Goal: Task Accomplishment & Management: Use online tool/utility

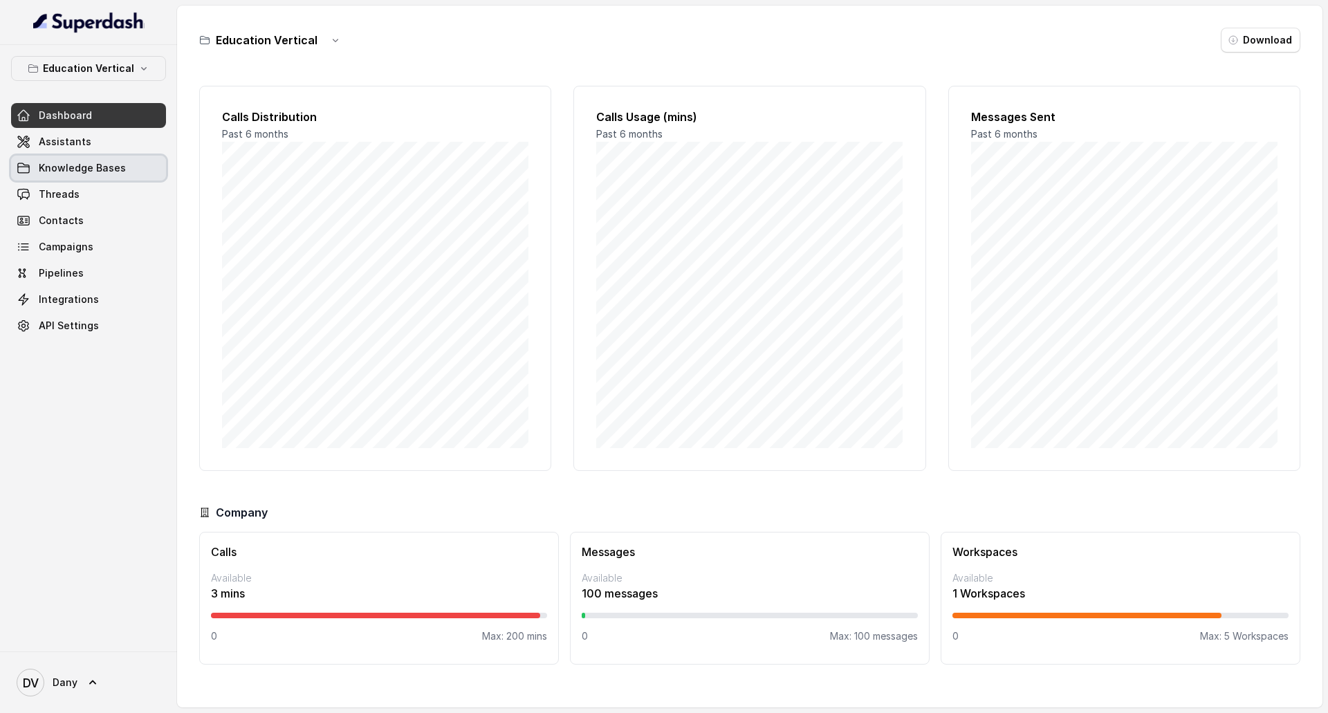
click at [91, 171] on span "Knowledge Bases" at bounding box center [82, 168] width 87 height 14
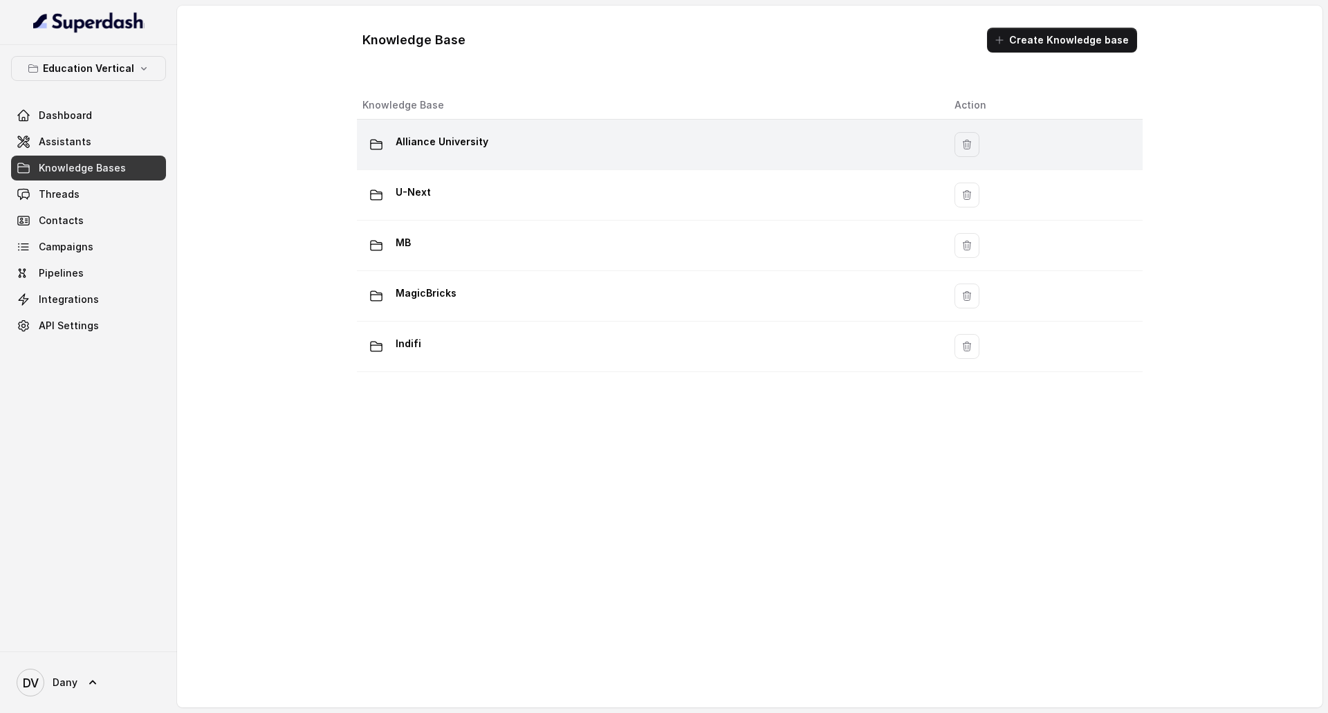
click at [490, 127] on td "Alliance University" at bounding box center [650, 145] width 586 height 50
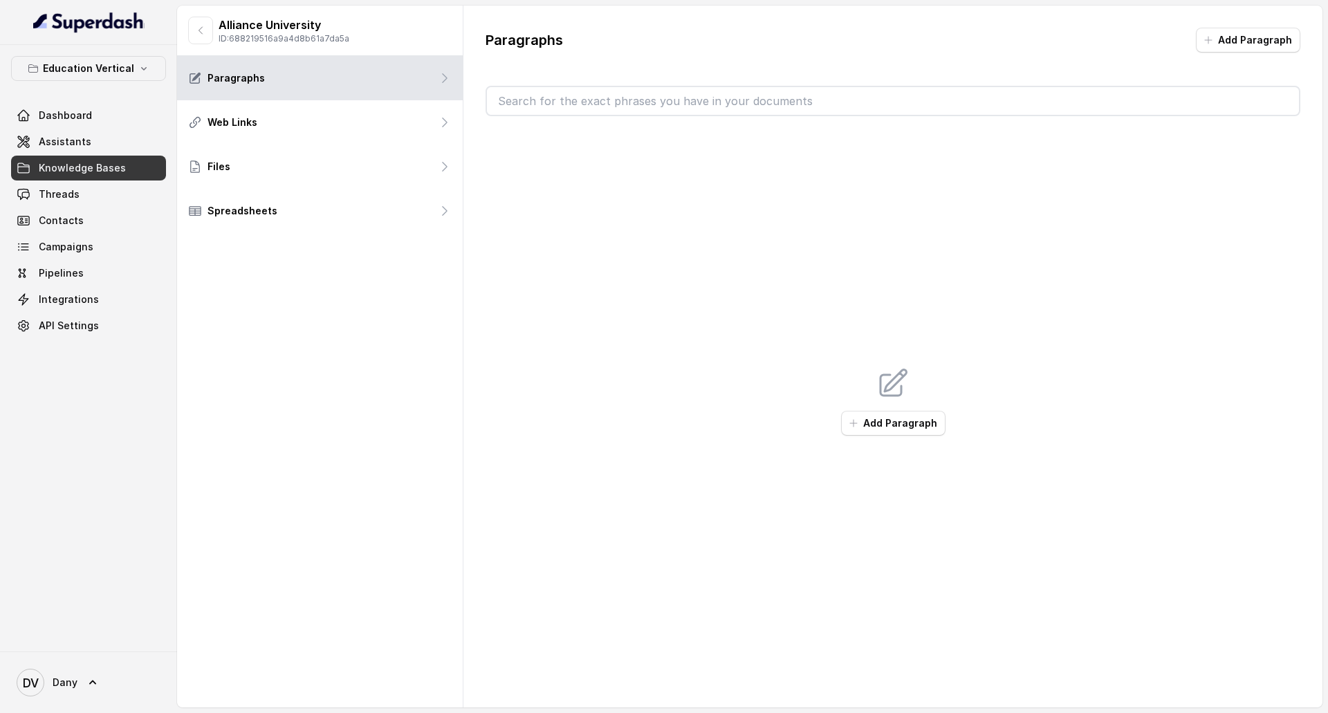
click at [102, 165] on span "Knowledge Bases" at bounding box center [82, 168] width 87 height 14
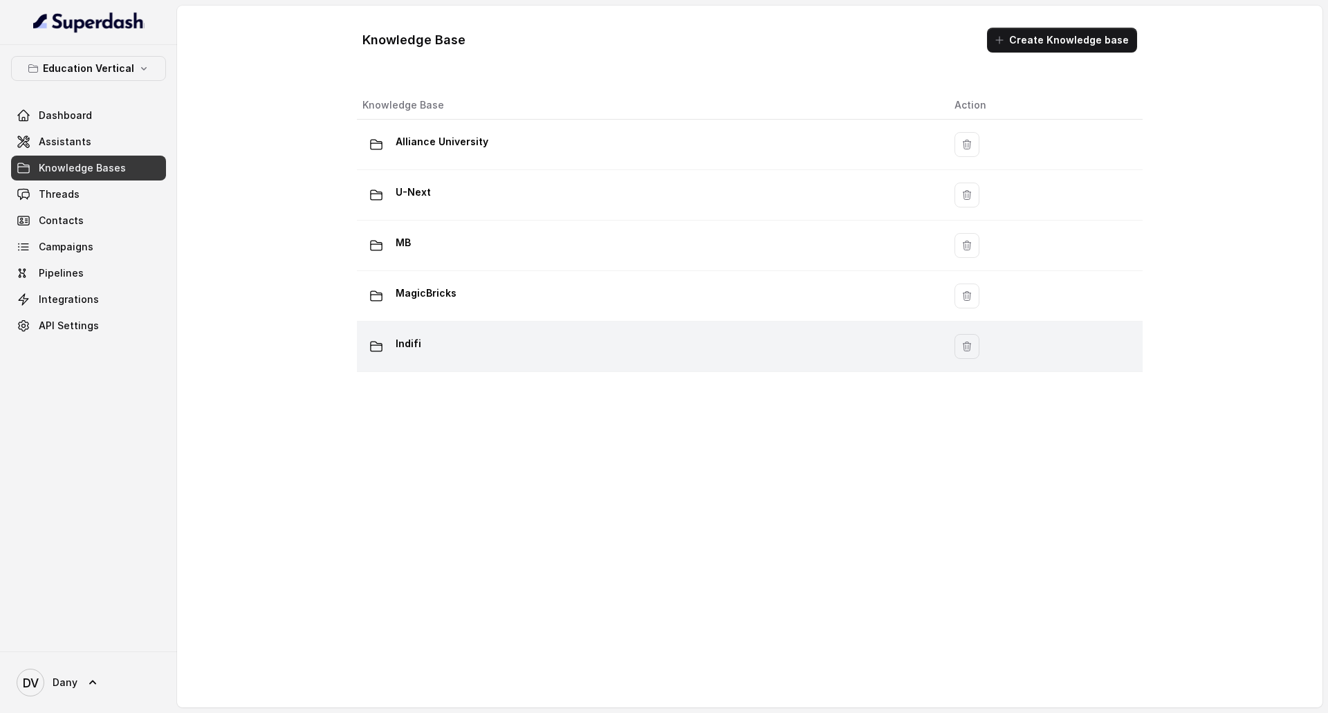
click at [532, 342] on div "Indifi" at bounding box center [647, 347] width 570 height 28
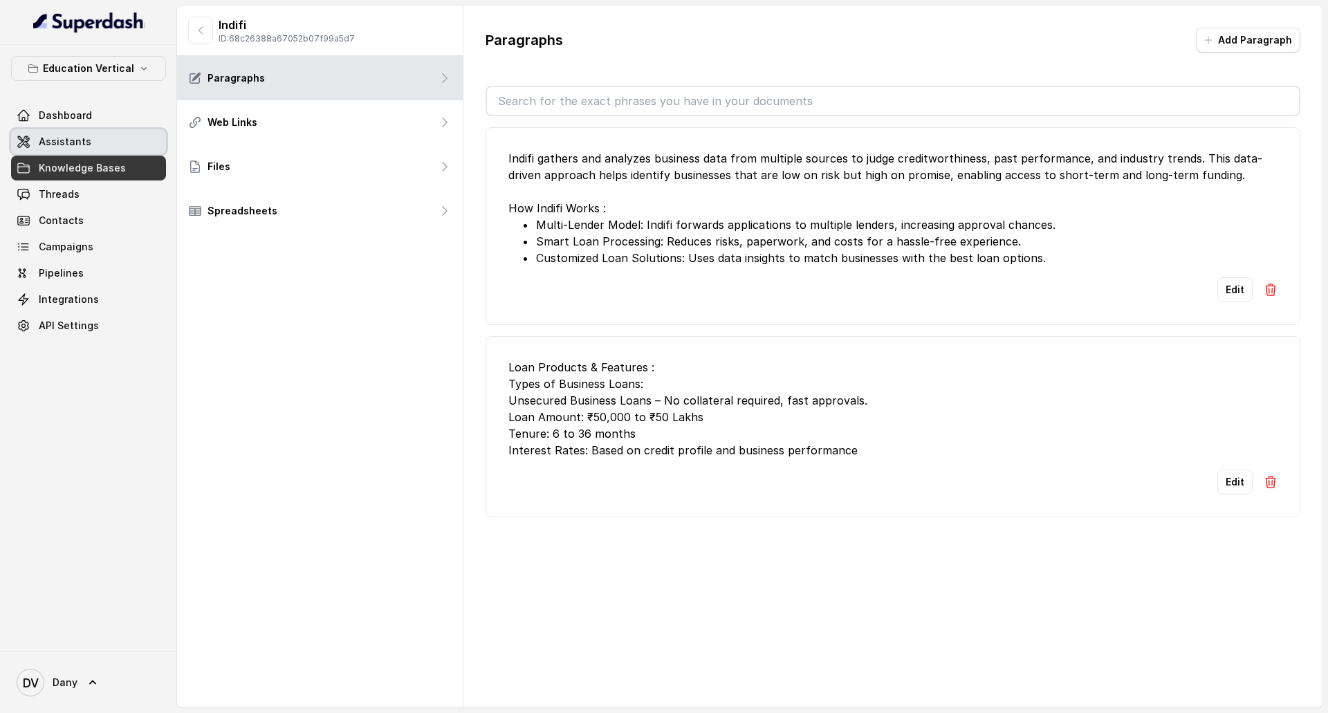
click at [72, 148] on span "Assistants" at bounding box center [65, 142] width 53 height 14
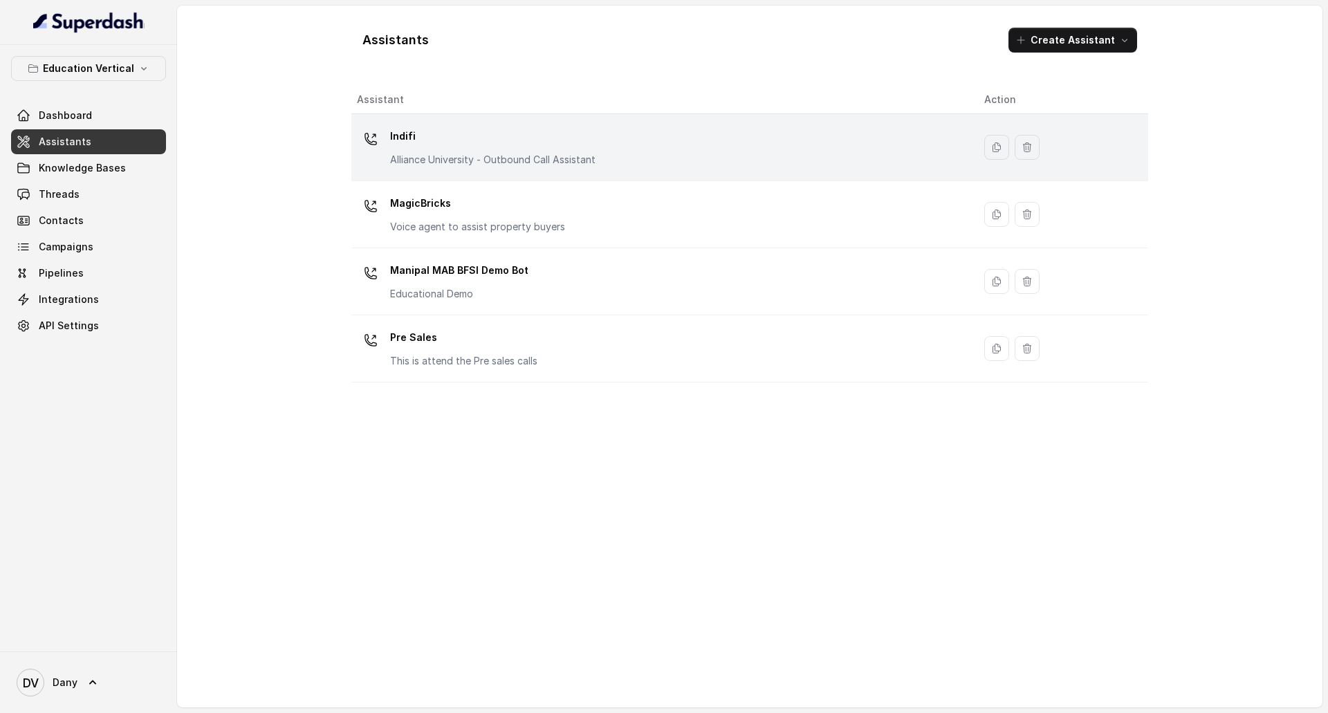
click at [656, 151] on div "Indifi Alliance University - Outbound Call Assistant" at bounding box center [659, 147] width 605 height 44
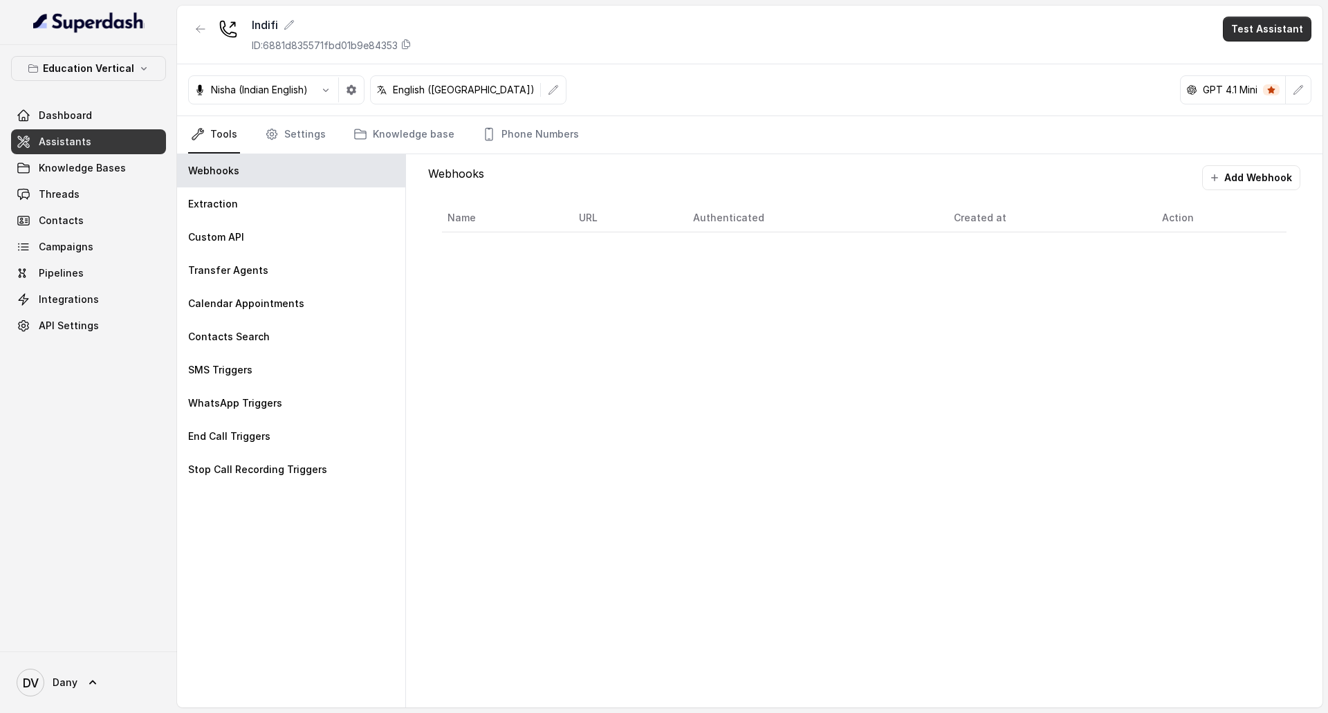
click at [1261, 26] on button "Test Assistant" at bounding box center [1266, 29] width 89 height 25
click at [1276, 62] on button "Phone Call" at bounding box center [1269, 62] width 87 height 25
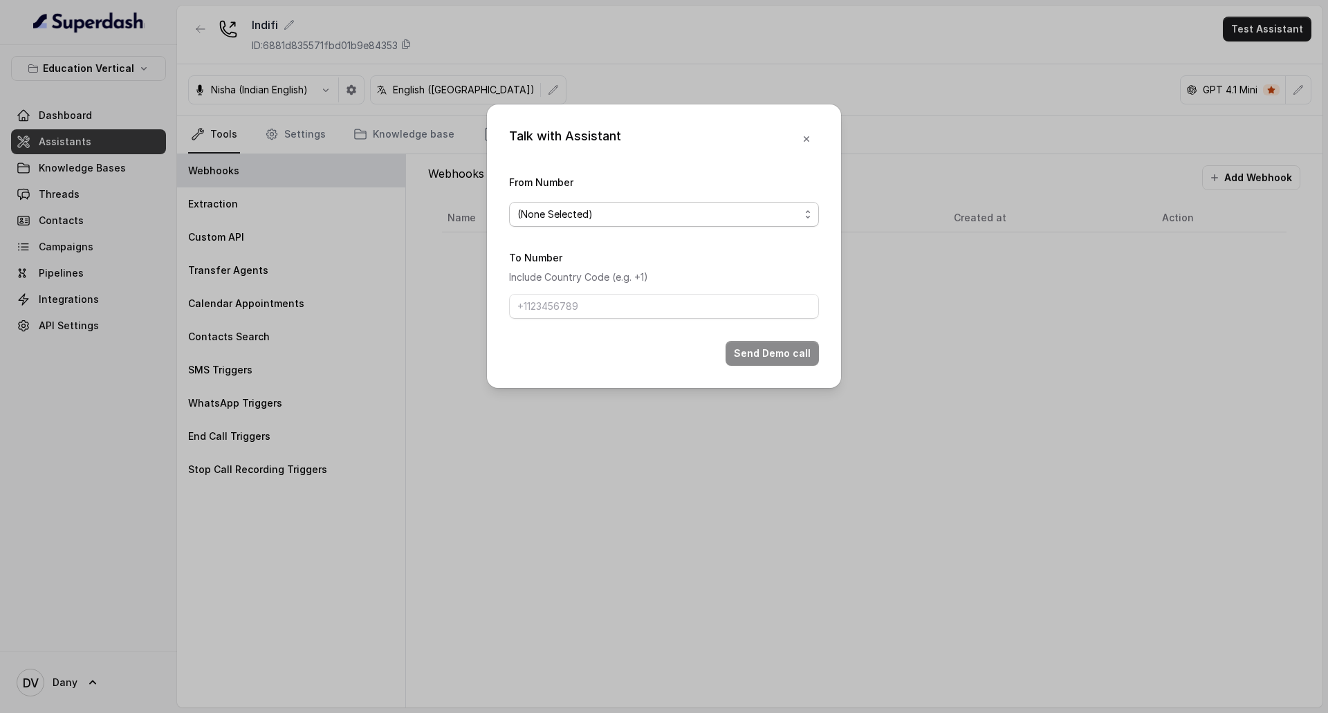
click at [711, 206] on span "(None Selected)" at bounding box center [658, 214] width 282 height 17
click at [680, 291] on form "From Number (None Selected) To Number Include Country Code (e.g. +1) Send Demo …" at bounding box center [664, 270] width 310 height 192
click at [676, 217] on span "(None Selected)" at bounding box center [658, 214] width 282 height 17
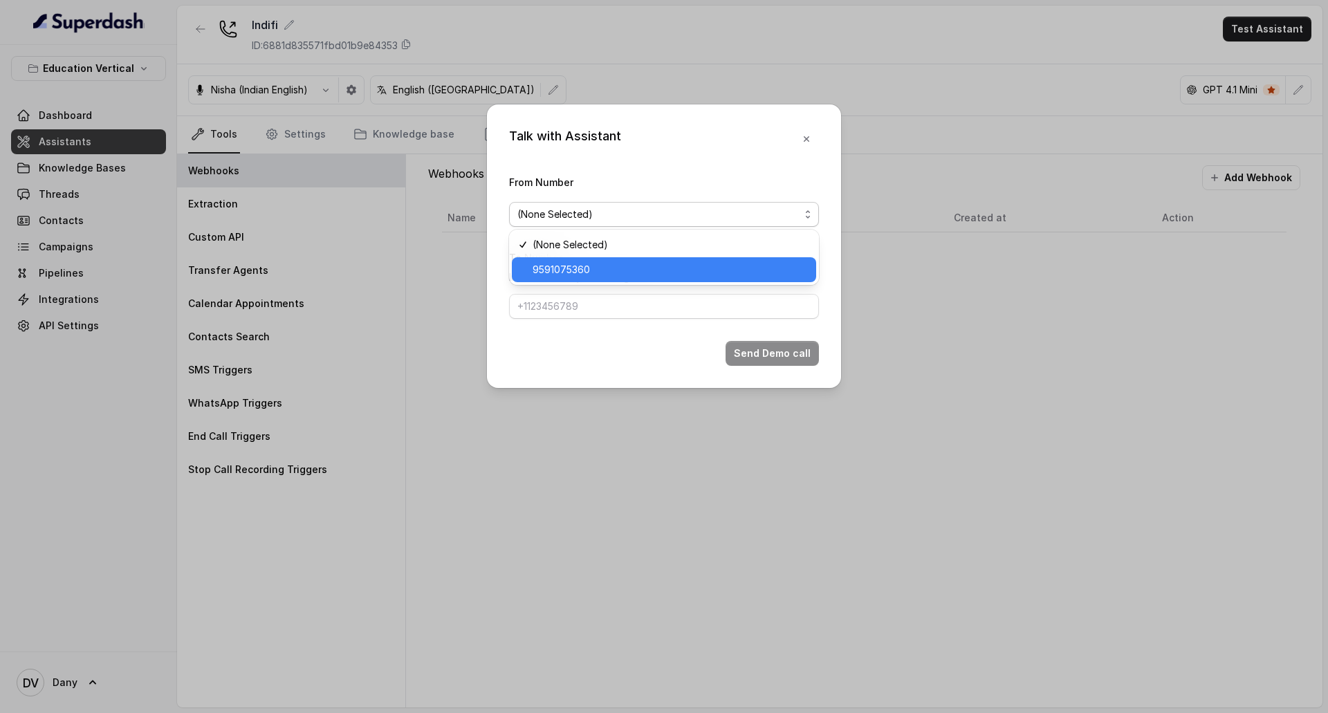
click at [642, 269] on span "9591075360" at bounding box center [669, 269] width 275 height 17
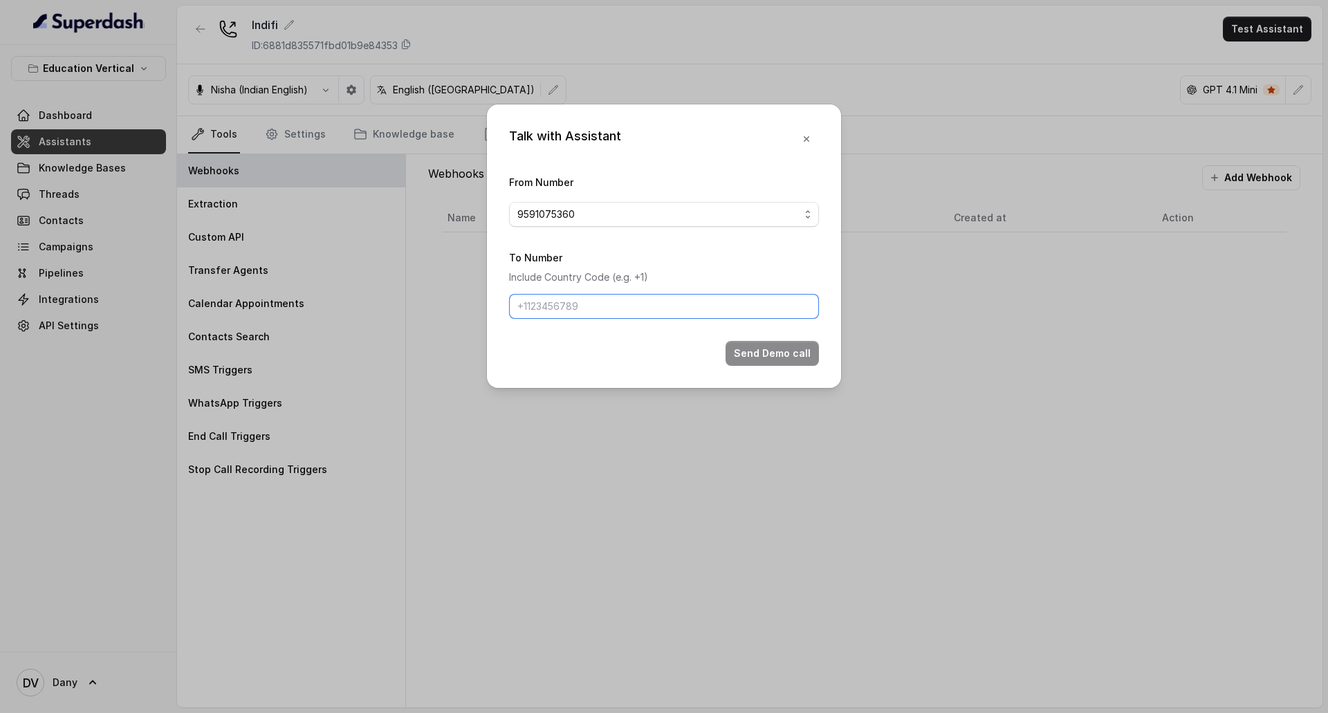
click at [646, 308] on input "To Number" at bounding box center [664, 306] width 310 height 25
type input "[PHONE_NUMBER]"
click at [763, 355] on button "Send Demo call" at bounding box center [771, 353] width 93 height 25
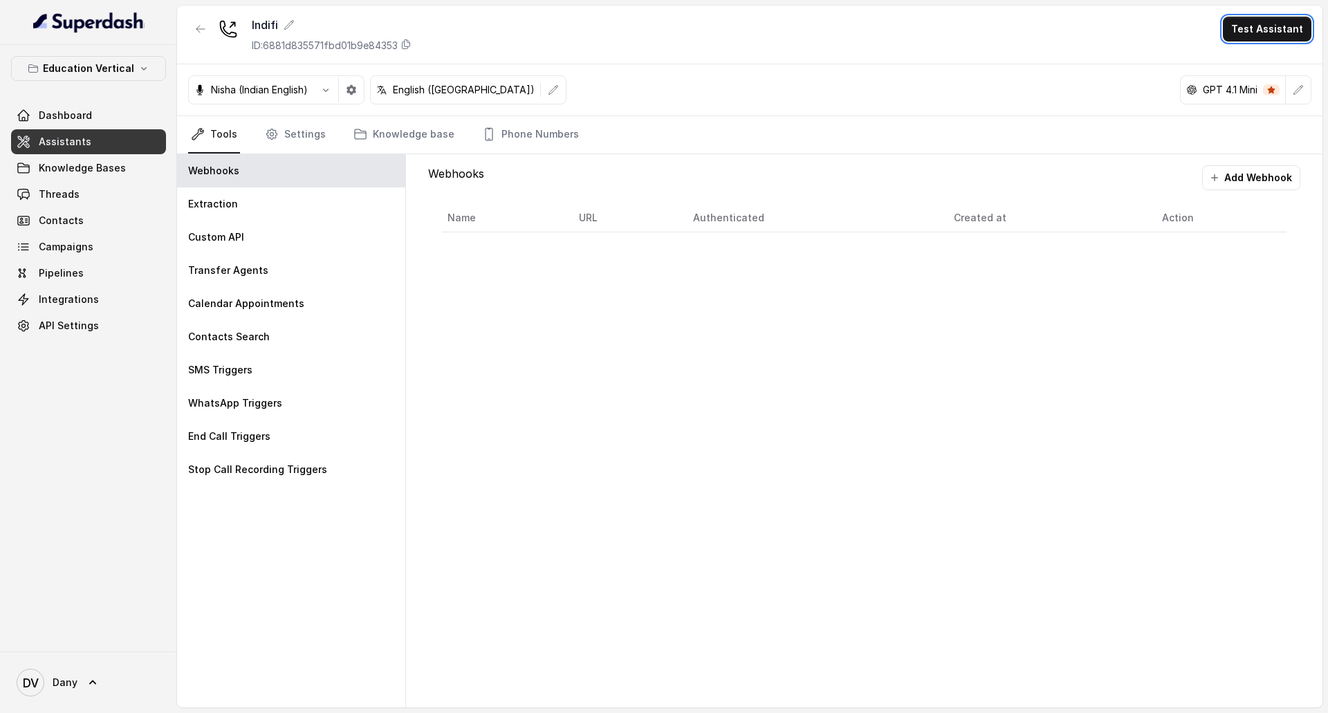
click at [71, 93] on div "Education Vertical Dashboard Assistants Knowledge Bases Threads Contacts Campai…" at bounding box center [88, 197] width 155 height 282
click at [83, 73] on p "Education Vertical" at bounding box center [88, 68] width 91 height 17
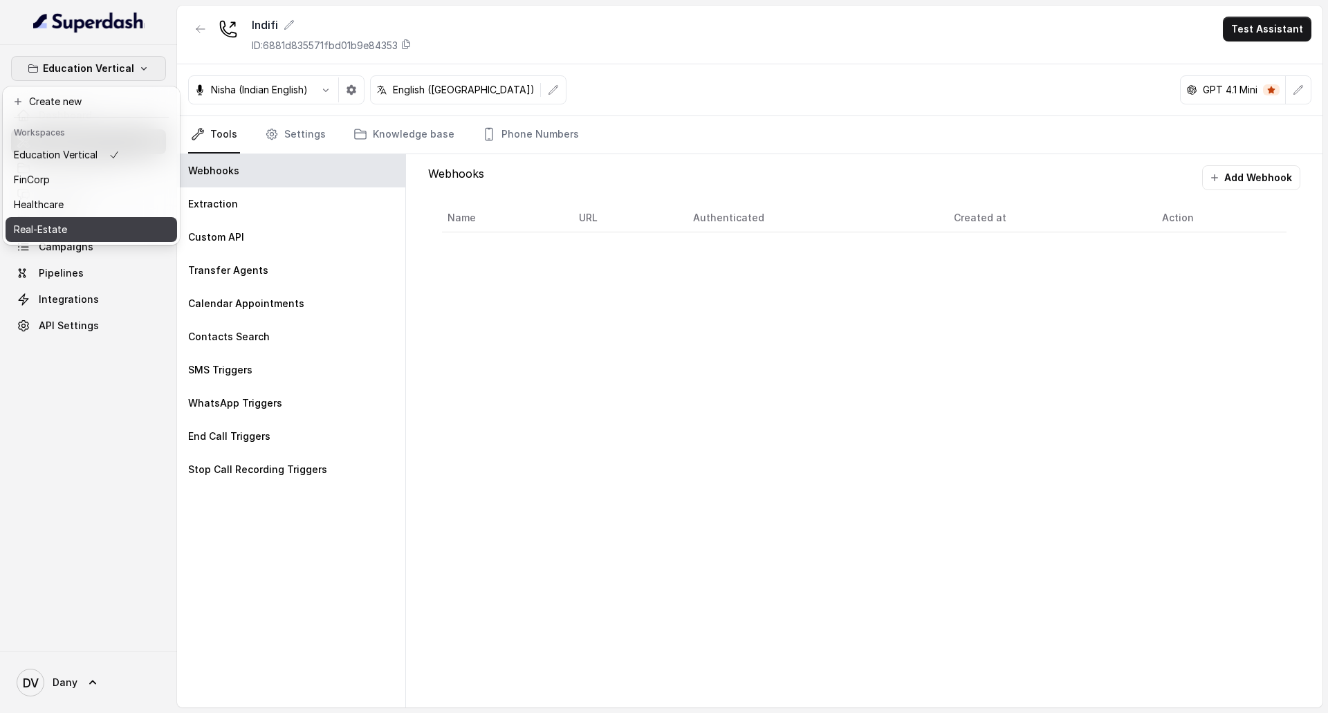
click at [97, 220] on button "Real-Estate" at bounding box center [91, 229] width 171 height 25
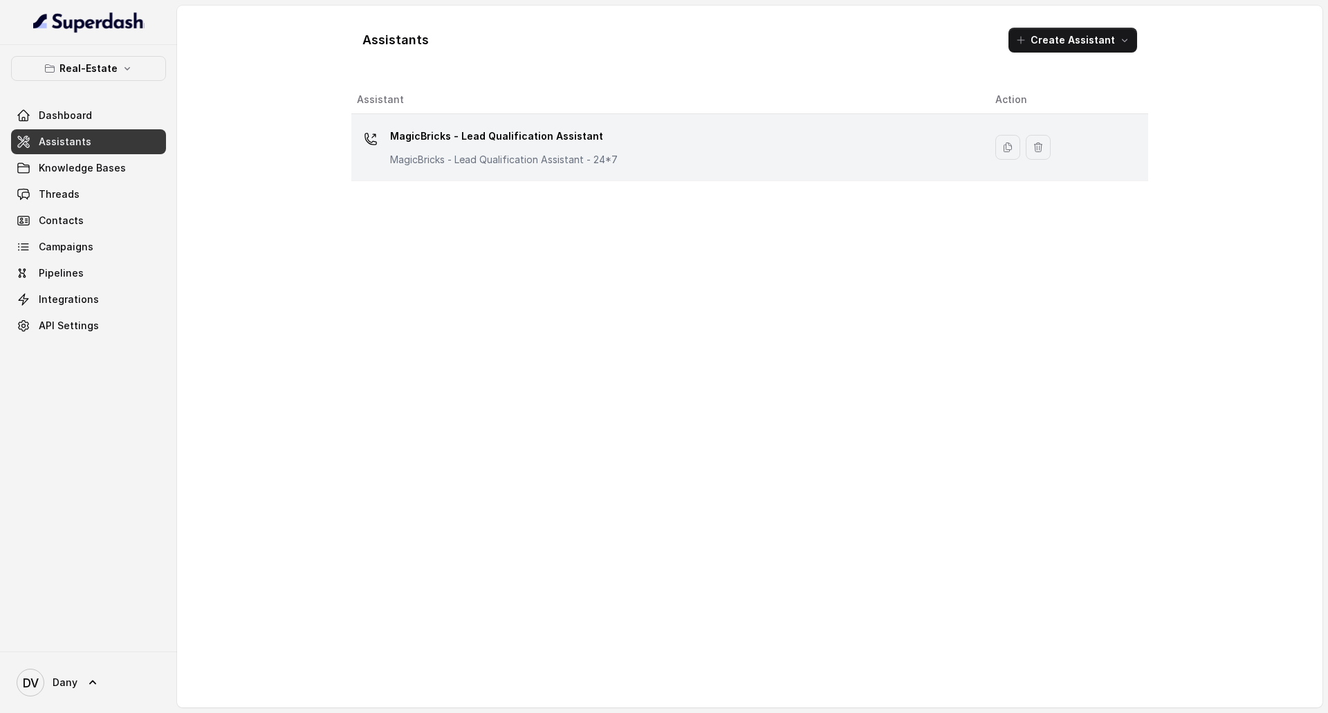
click at [793, 146] on div "MagicBricks - Lead Qualification Assistant MagicBricks - Lead Qualification Ass…" at bounding box center [665, 147] width 616 height 44
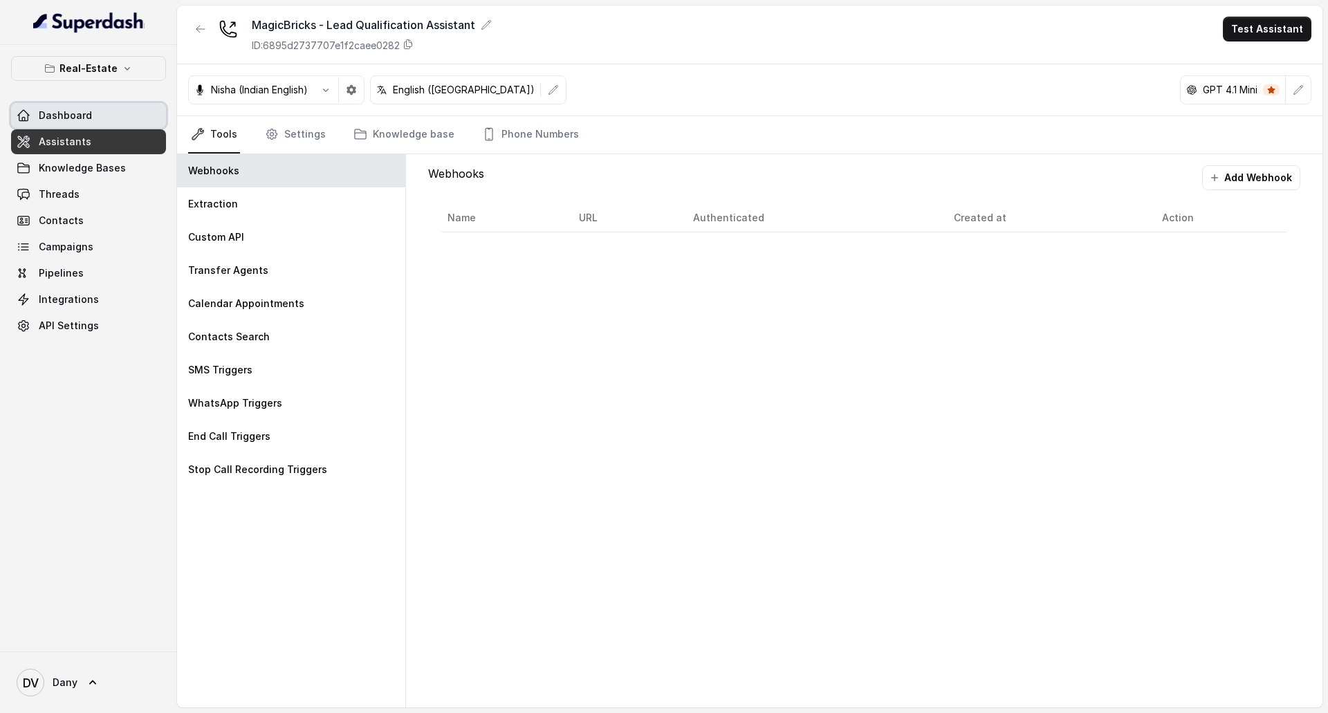
click at [81, 106] on link "Dashboard" at bounding box center [88, 115] width 155 height 25
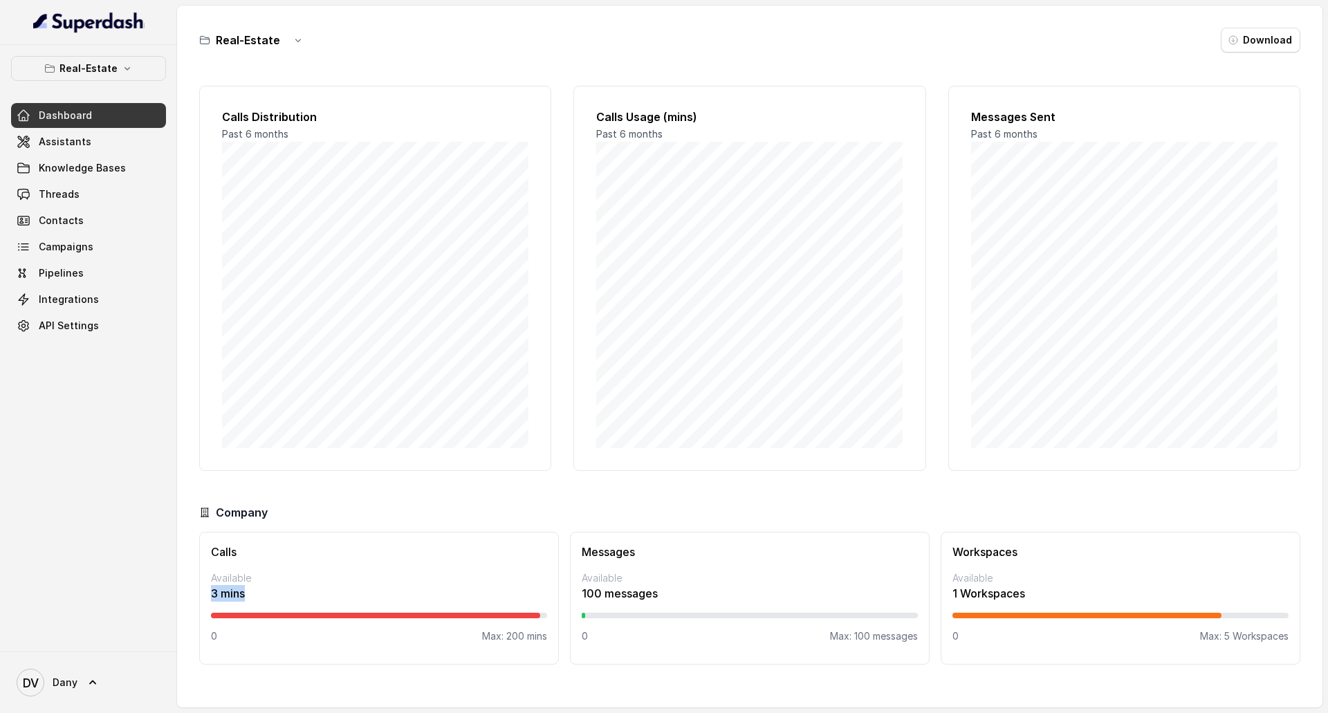
drag, startPoint x: 212, startPoint y: 599, endPoint x: 266, endPoint y: 598, distance: 53.3
click at [266, 598] on p "3 mins" at bounding box center [379, 593] width 336 height 17
copy p "3 mins"
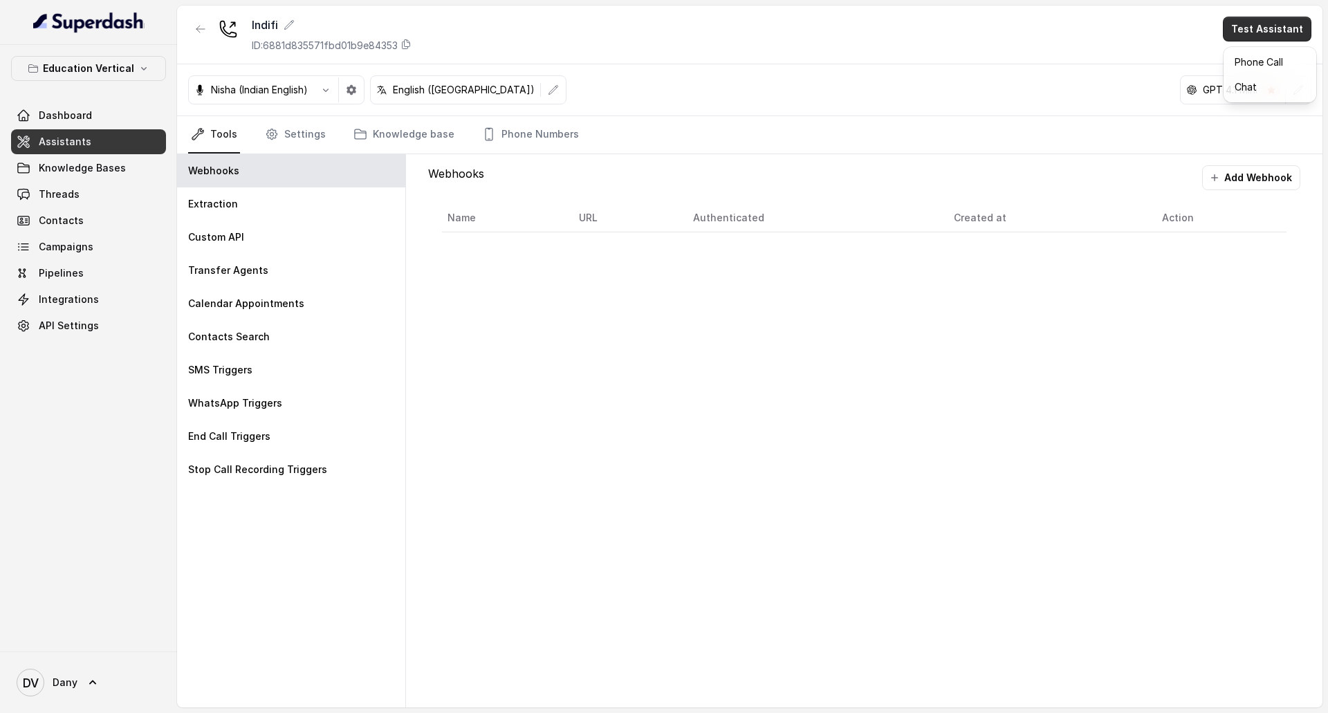
click at [95, 197] on main "Indifi ID: 6881d835571fbd01b9e84353 Test Assistant Nisha (Indian English) Engli…" at bounding box center [664, 356] width 1328 height 713
click at [130, 186] on link "Threads" at bounding box center [88, 194] width 155 height 25
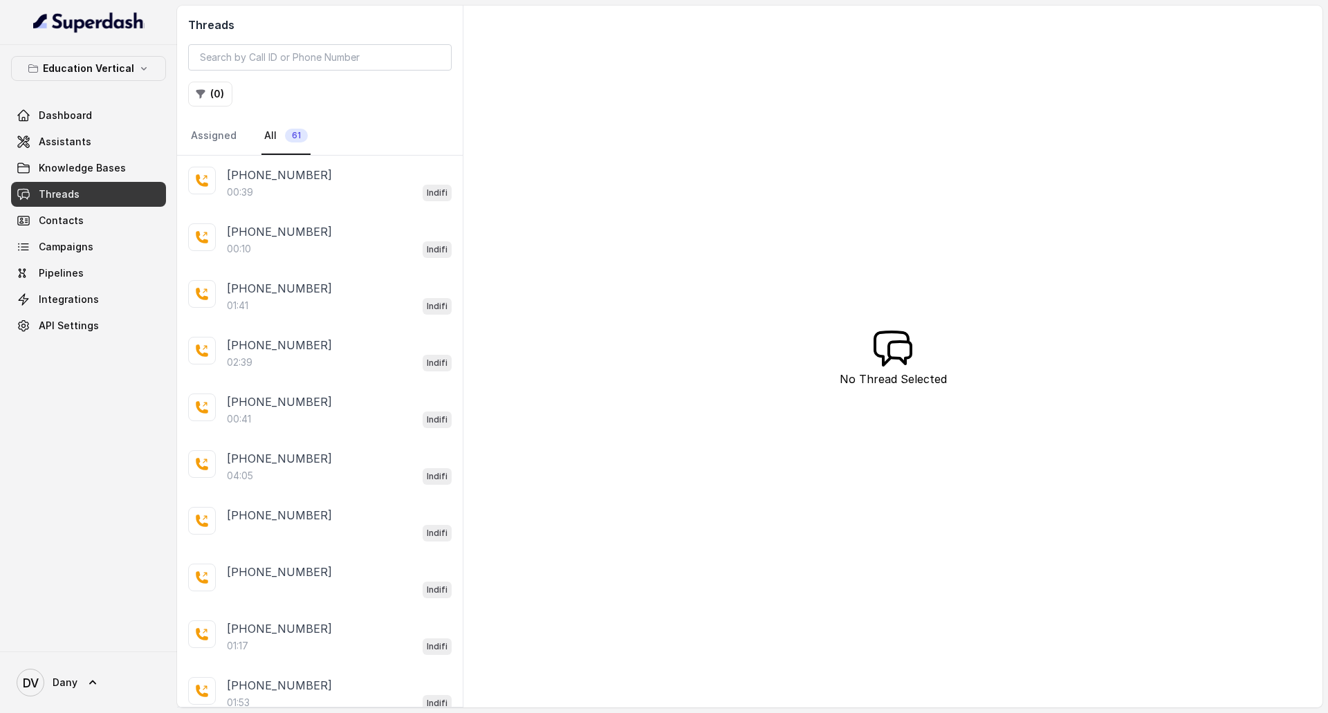
click at [360, 196] on div "00:39 Indifi" at bounding box center [339, 192] width 225 height 18
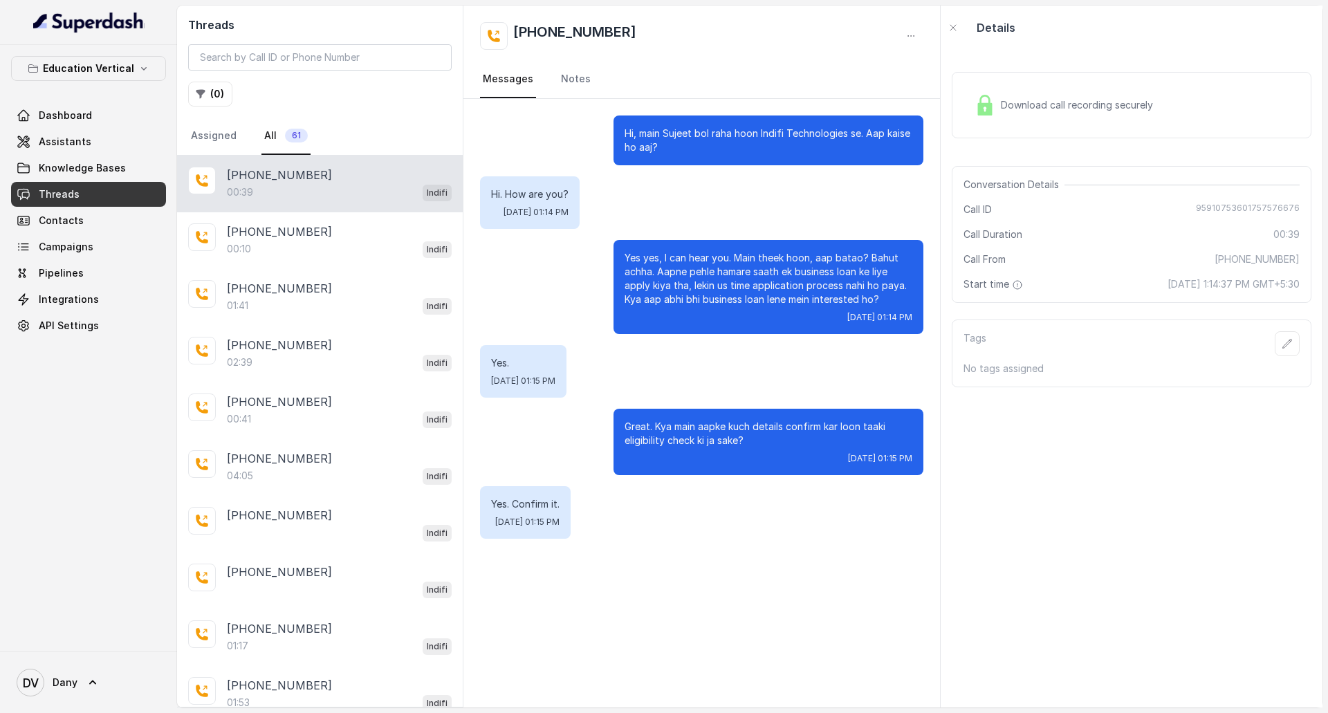
click at [1093, 99] on span "Download call recording securely" at bounding box center [1079, 105] width 158 height 14
click at [1039, 102] on span "Download call recording securely" at bounding box center [1079, 105] width 158 height 14
click at [1069, 112] on div "Download call recording securely" at bounding box center [1063, 105] width 189 height 32
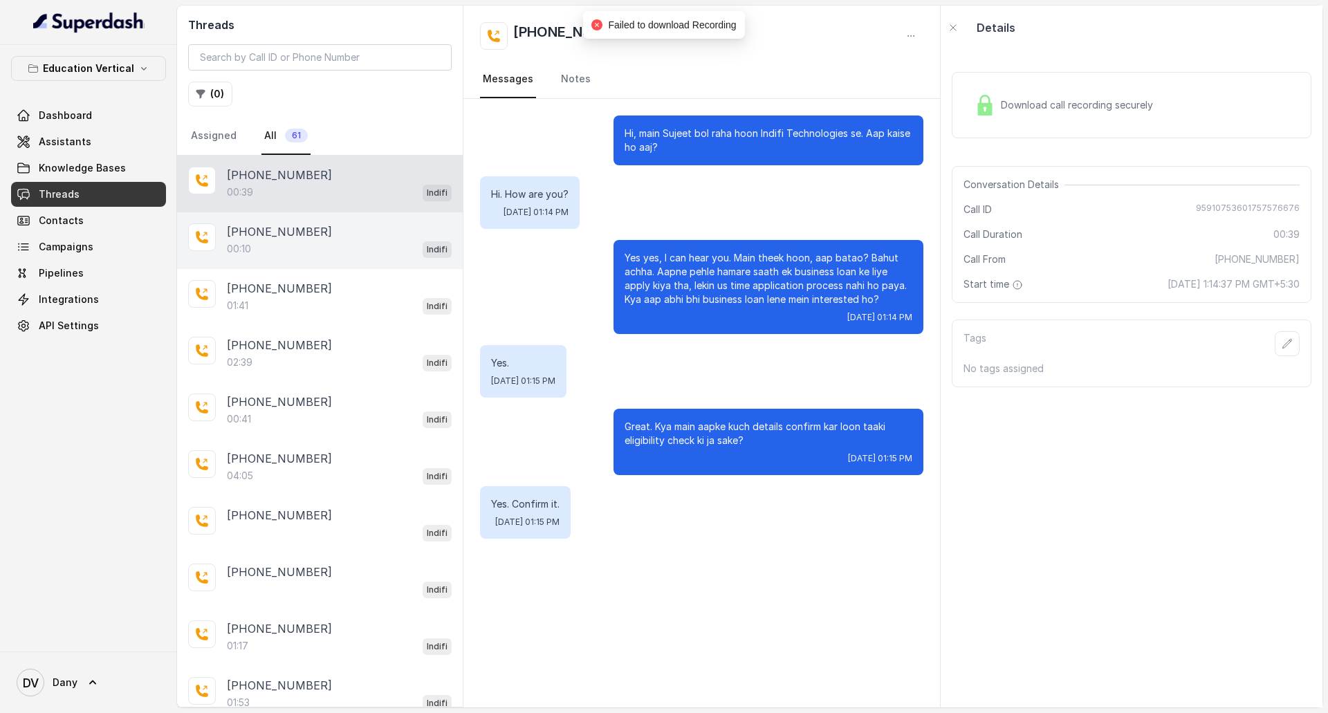
click at [364, 262] on div "+919591075360 00:10 Indifi" at bounding box center [320, 240] width 286 height 57
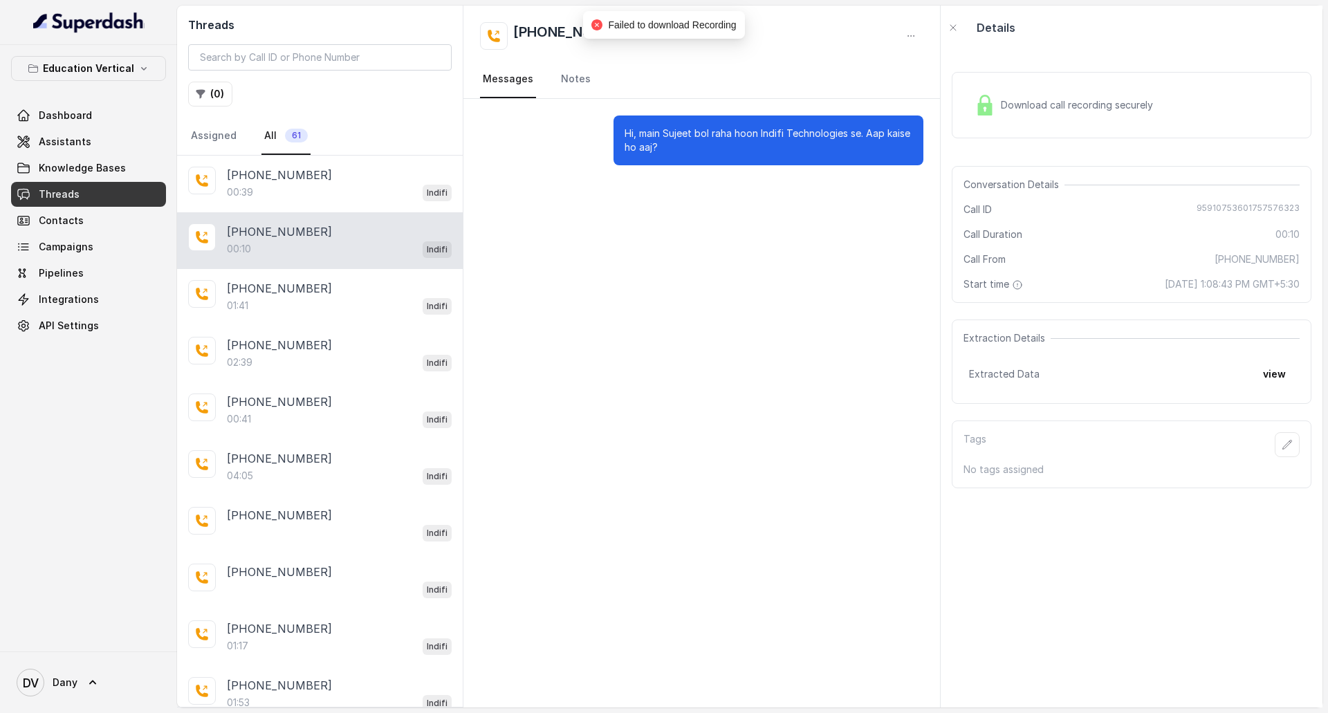
click at [1079, 121] on div "Download call recording securely" at bounding box center [1131, 105] width 360 height 66
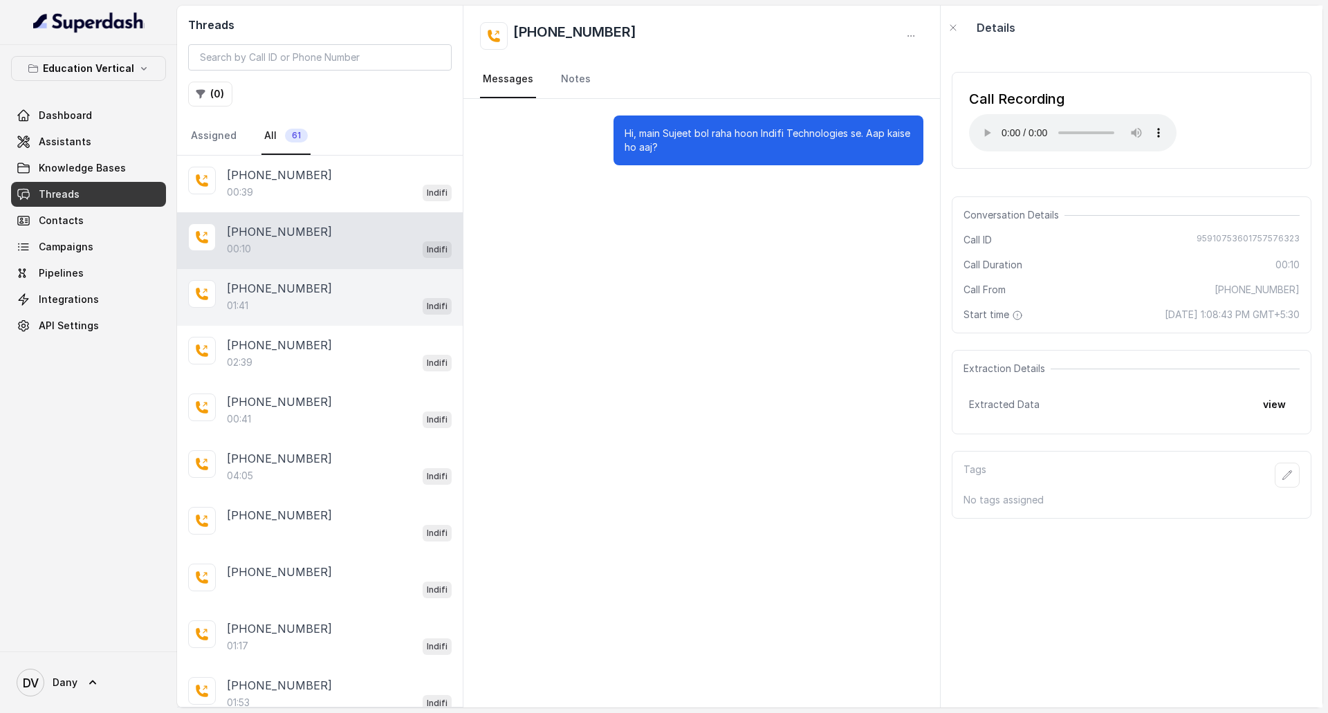
click at [327, 287] on div "+919856035603" at bounding box center [339, 288] width 225 height 17
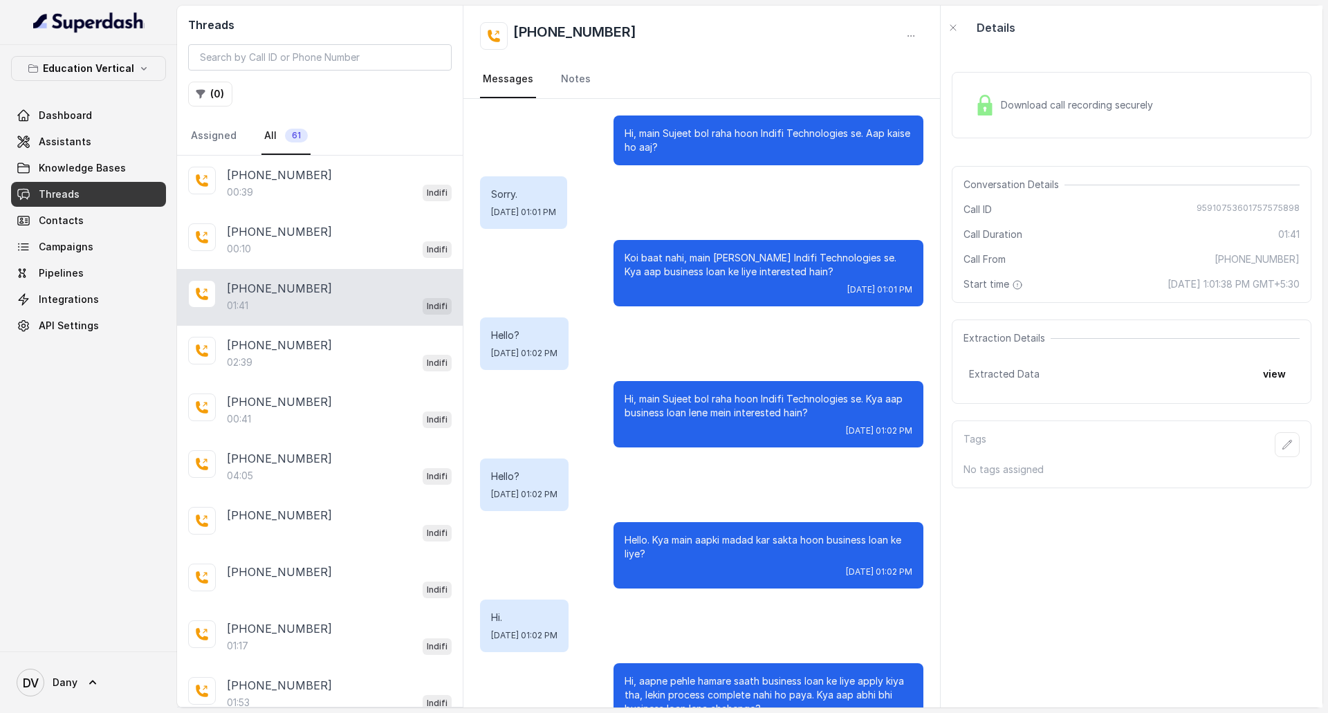
scroll to position [194, 0]
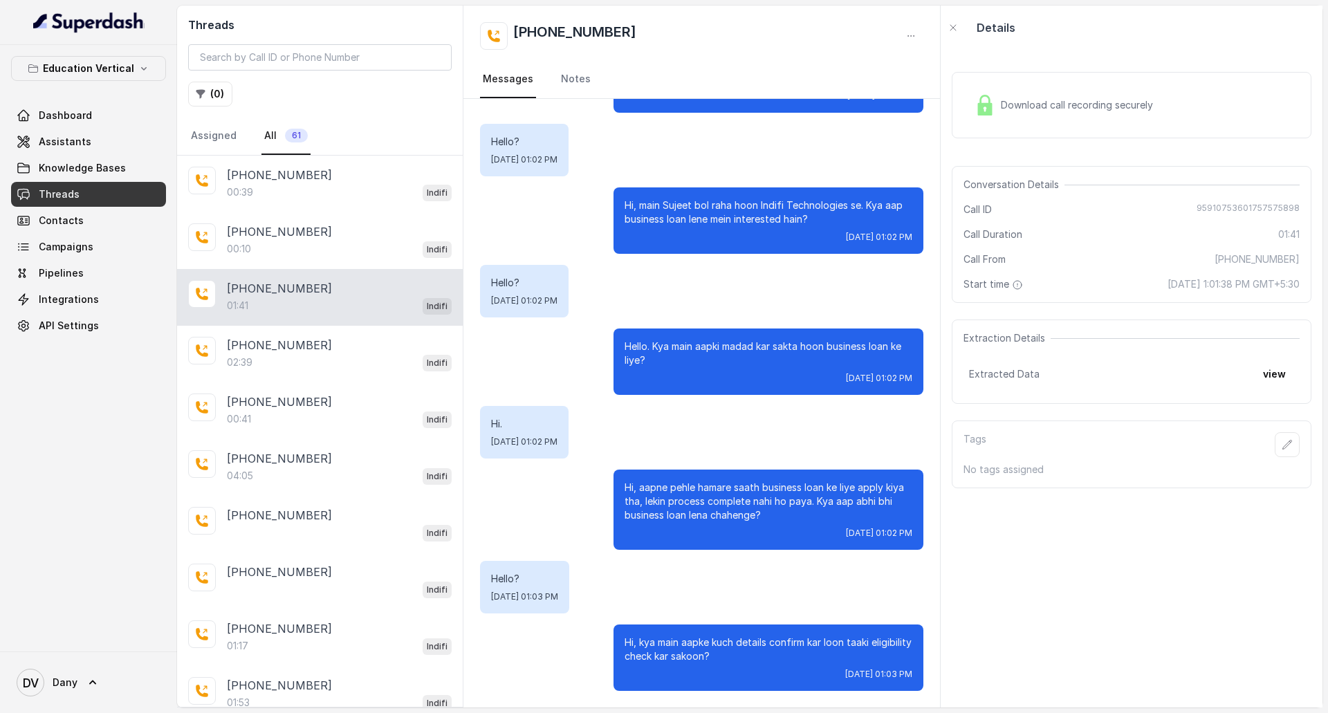
click at [1032, 113] on div "Download call recording securely" at bounding box center [1063, 105] width 189 height 32
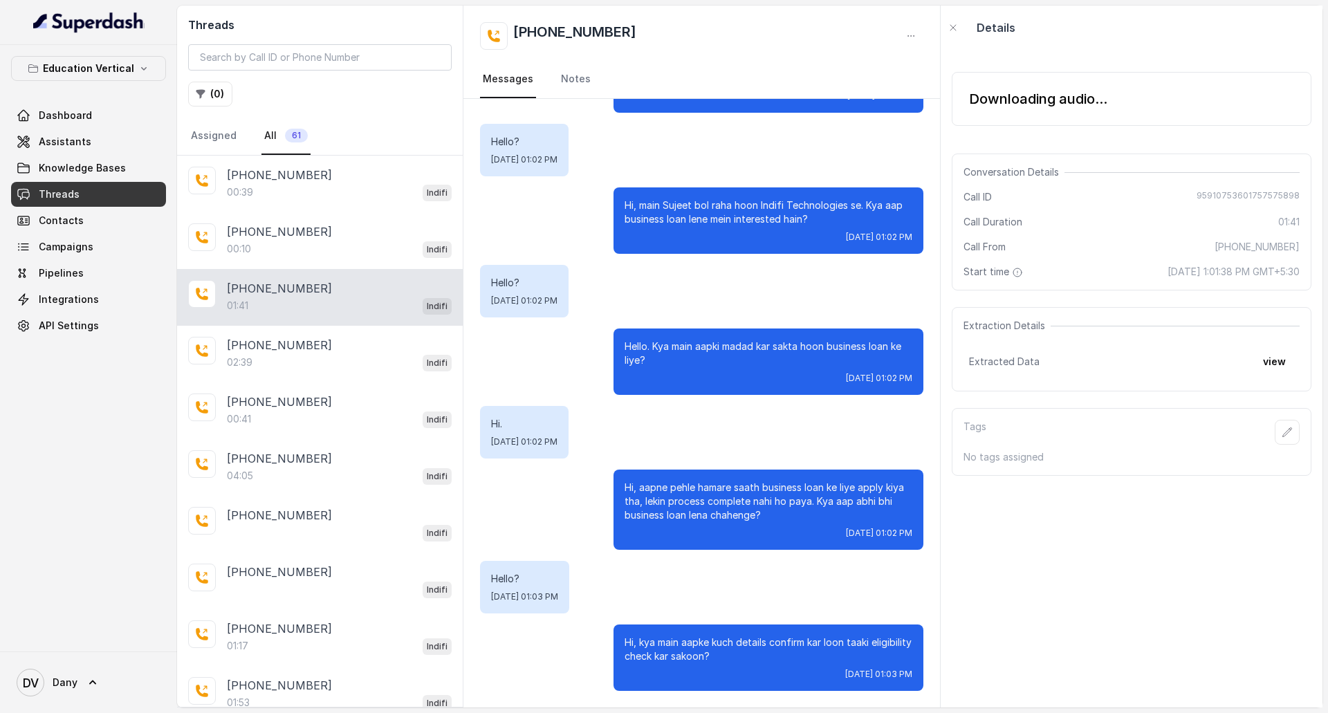
scroll to position [0, 0]
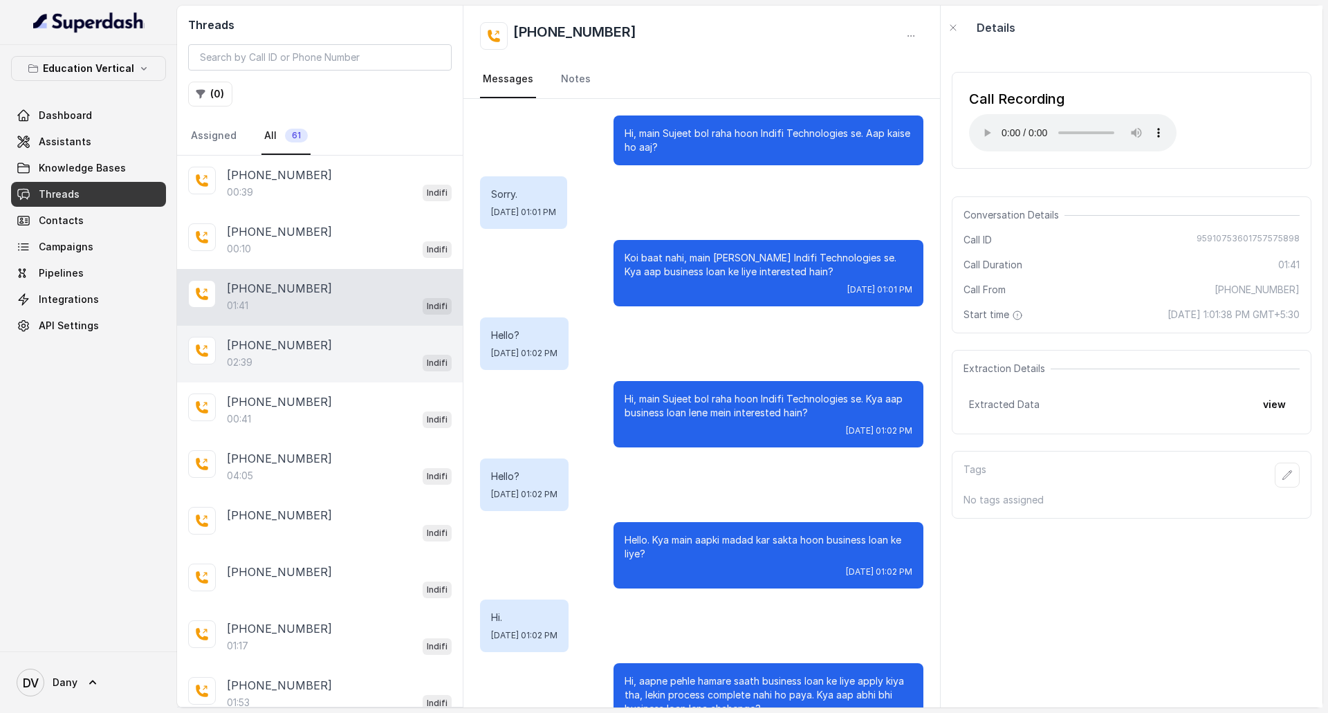
click at [259, 335] on div "+919884345047 02:39 Indifi" at bounding box center [320, 354] width 286 height 57
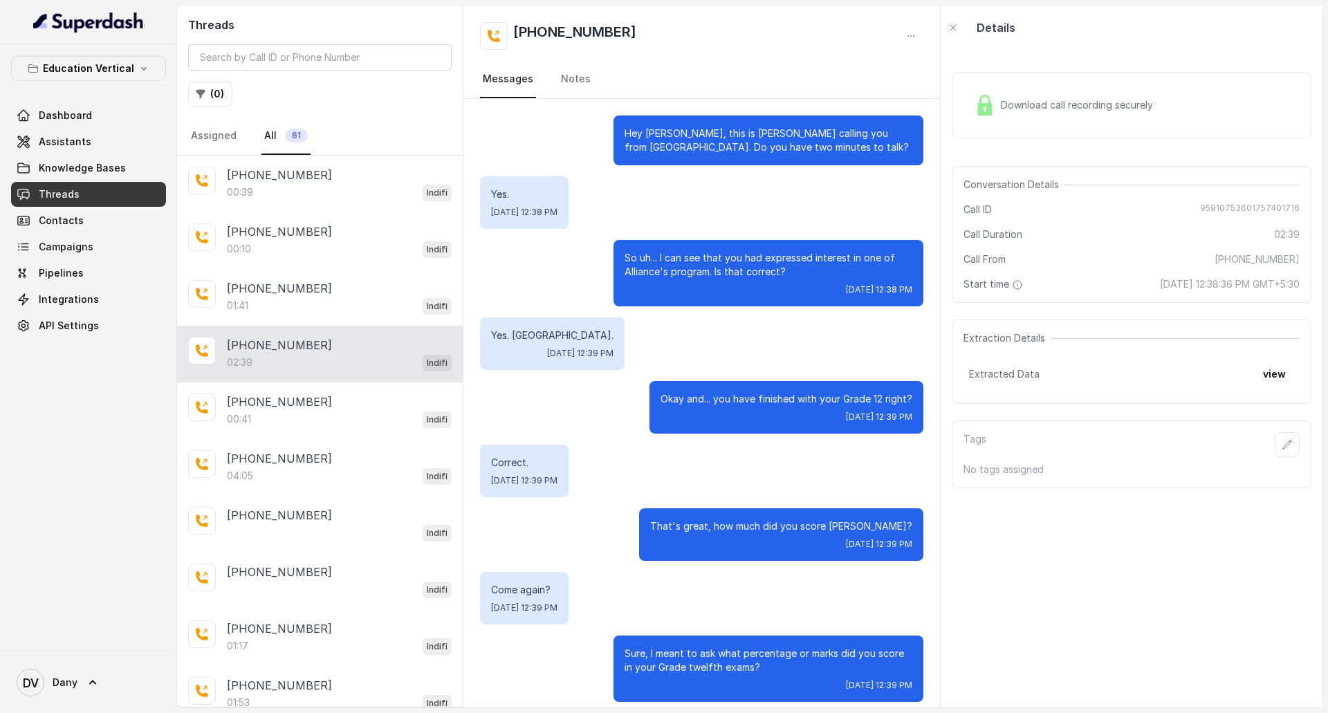
scroll to position [1079, 0]
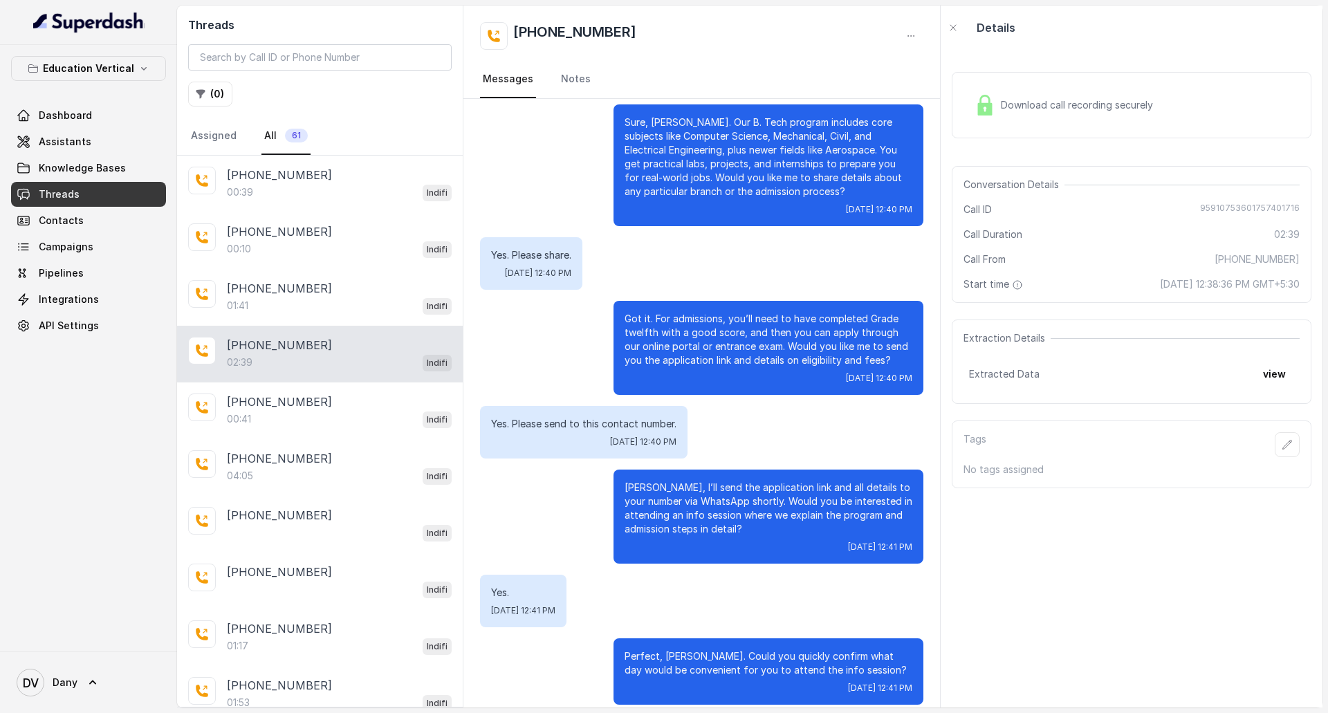
click at [1077, 96] on div "Download call recording securely" at bounding box center [1063, 105] width 189 height 32
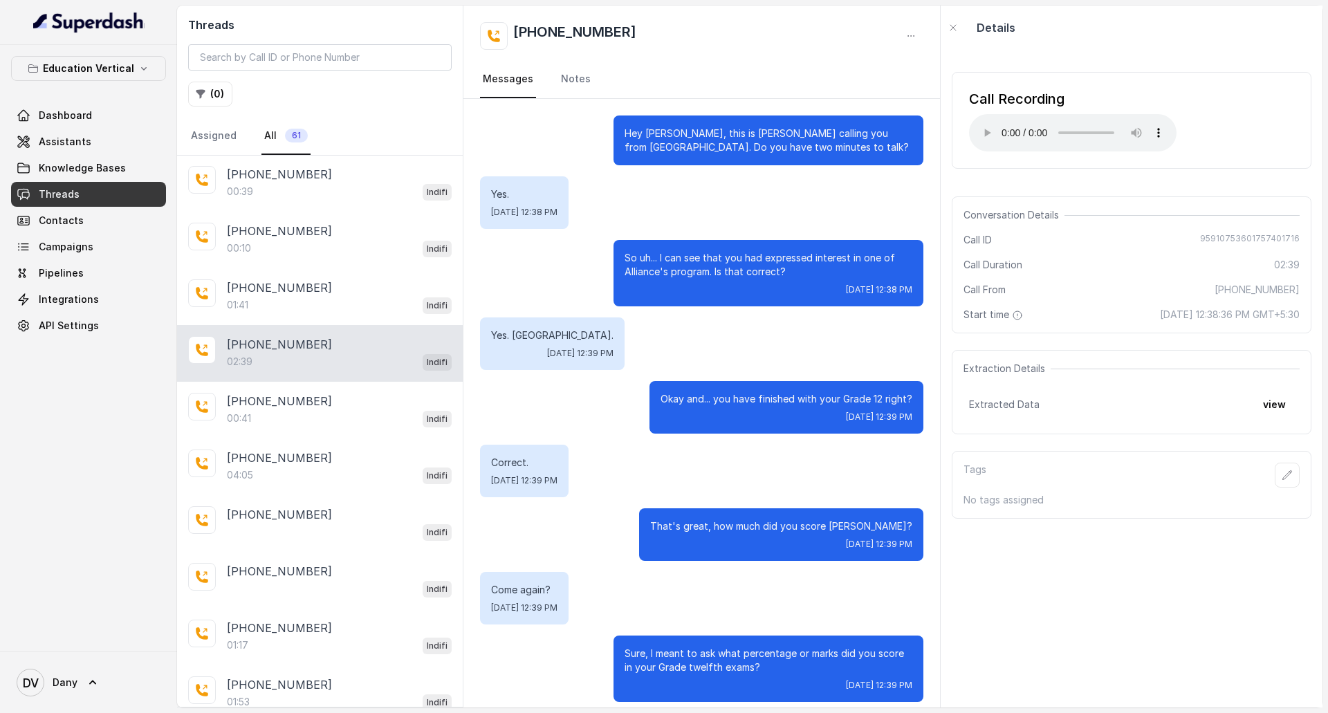
scroll to position [0, 0]
click at [316, 294] on div "+919856035603" at bounding box center [339, 288] width 225 height 17
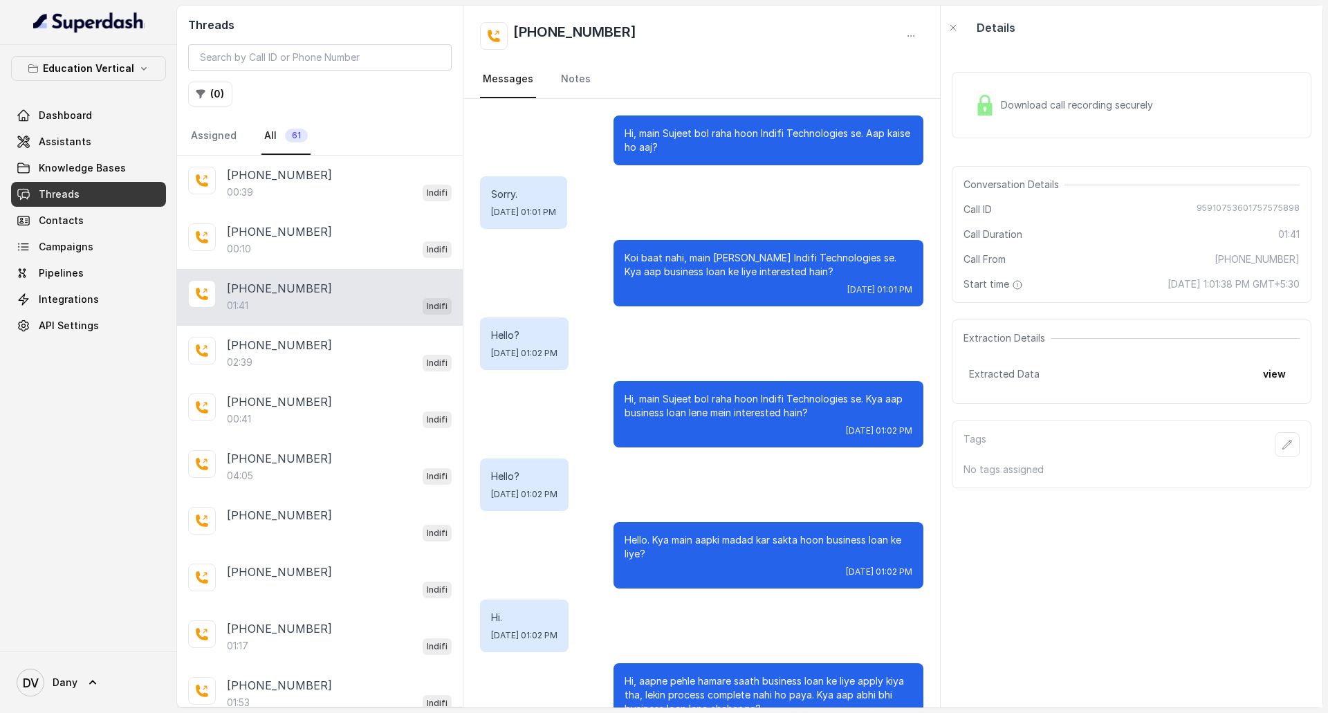
scroll to position [194, 0]
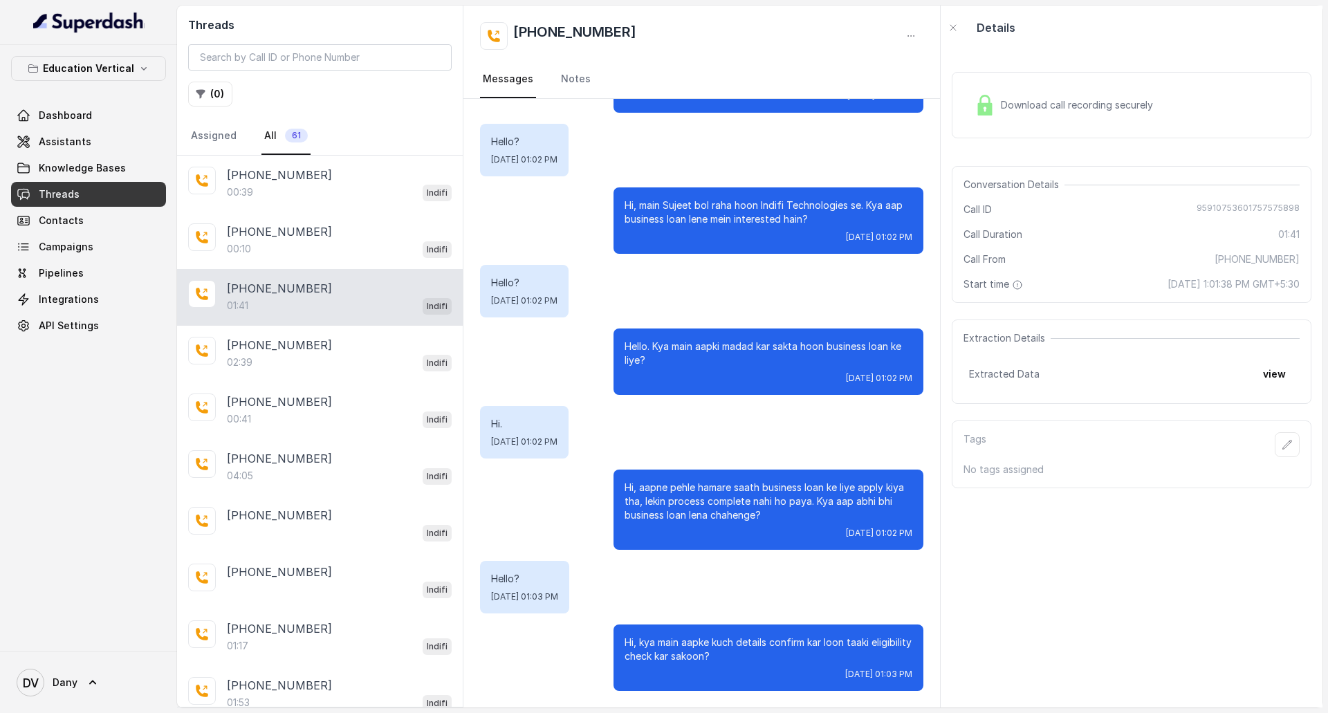
click at [1012, 119] on div "Download call recording securely" at bounding box center [1063, 105] width 189 height 32
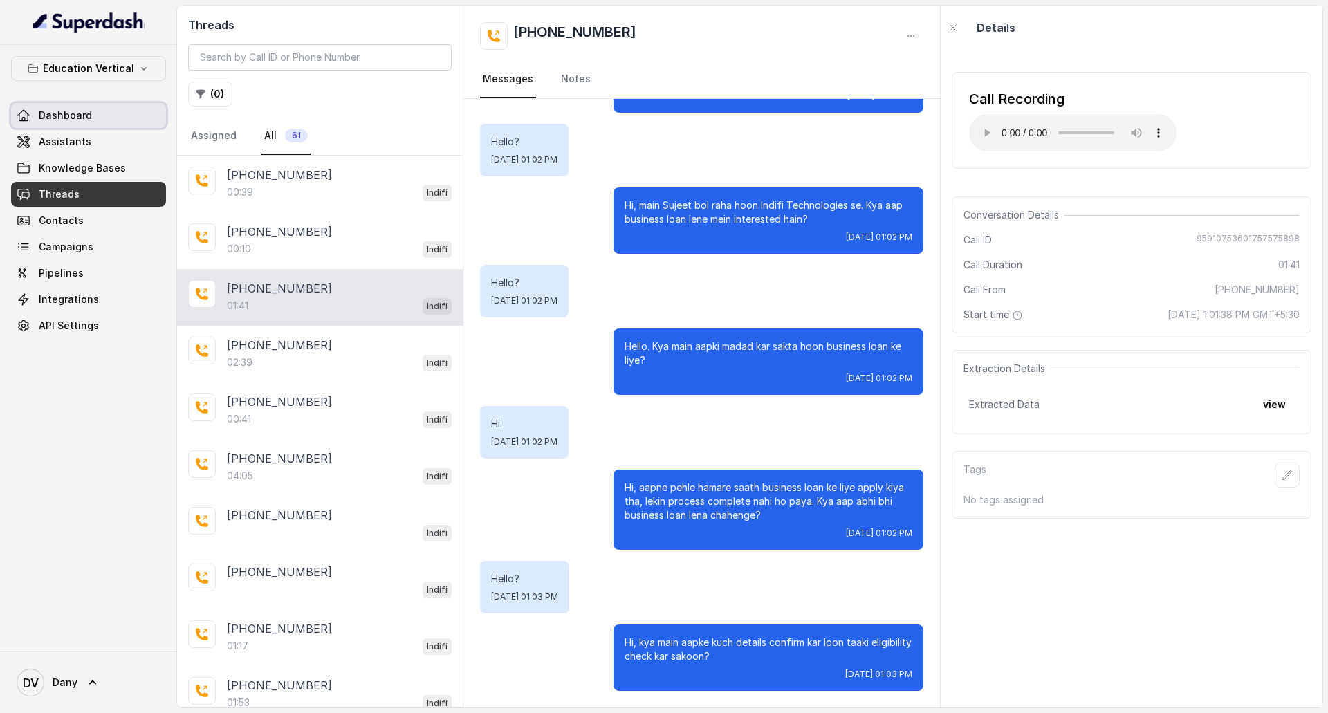
click at [102, 113] on link "Dashboard" at bounding box center [88, 115] width 155 height 25
